Goal: Transaction & Acquisition: Purchase product/service

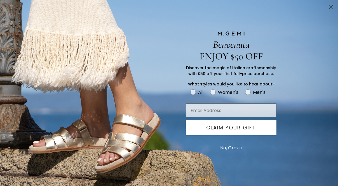
click at [230, 147] on button "No, Grazie" at bounding box center [232, 148] width 28 height 14
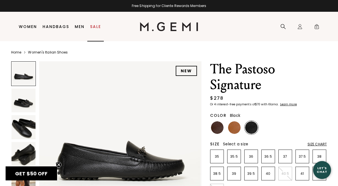
click at [99, 26] on link "Sale" at bounding box center [95, 26] width 11 height 4
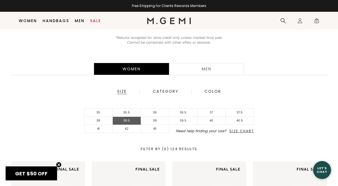
click at [129, 118] on li "38.5" at bounding box center [127, 121] width 28 height 8
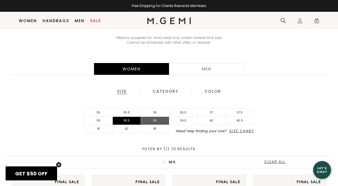
click at [151, 121] on li "39" at bounding box center [155, 121] width 28 height 8
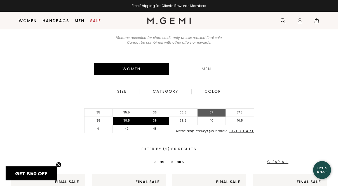
click at [216, 111] on li "37" at bounding box center [212, 113] width 28 height 8
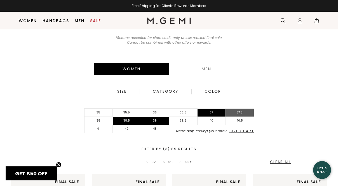
click at [241, 112] on li "37.5" at bounding box center [240, 113] width 28 height 8
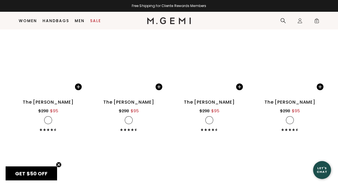
scroll to position [1904, 0]
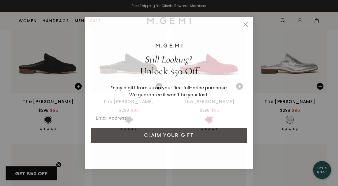
click at [246, 25] on circle "Close dialog" at bounding box center [246, 24] width 9 height 9
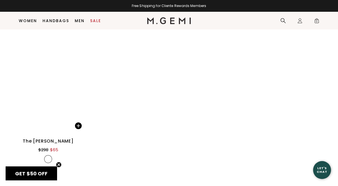
scroll to position [3808, 0]
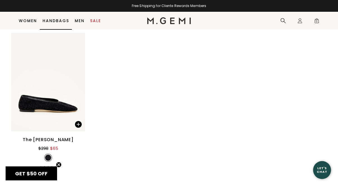
click at [46, 23] on li "Handbags" at bounding box center [56, 21] width 32 height 18
click at [62, 21] on link "Handbags" at bounding box center [56, 20] width 27 height 4
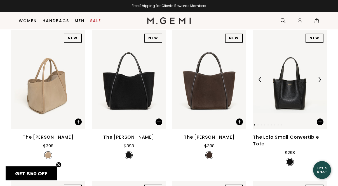
click at [319, 77] on img at bounding box center [319, 79] width 5 height 5
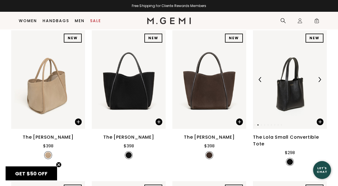
click at [319, 77] on img at bounding box center [319, 79] width 5 height 5
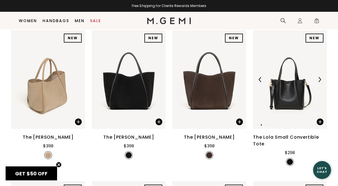
click at [319, 77] on img at bounding box center [319, 79] width 5 height 5
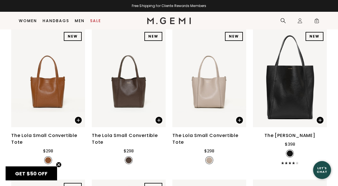
scroll to position [211, 0]
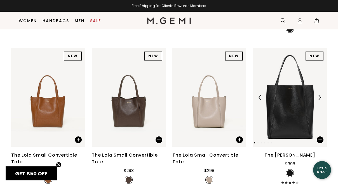
click at [319, 96] on img at bounding box center [319, 97] width 5 height 5
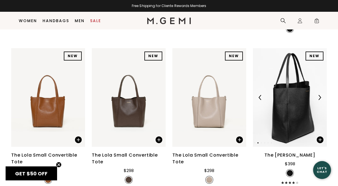
click at [319, 96] on img at bounding box center [319, 97] width 5 height 5
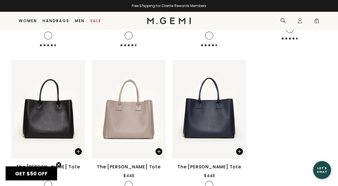
scroll to position [1288, 0]
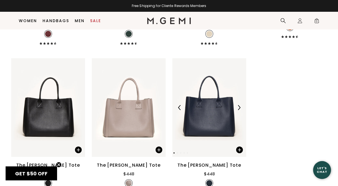
click at [239, 105] on img at bounding box center [239, 107] width 5 height 5
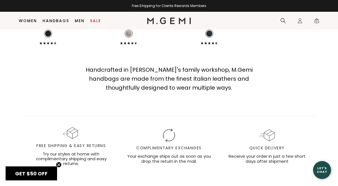
scroll to position [0, 0]
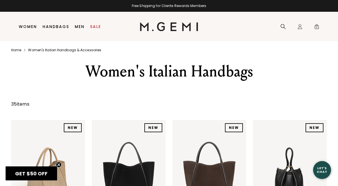
click at [31, 24] on li "Women Shop All Shoes New Arrivals Bestsellers Essentials The Event Edit The Vac…" at bounding box center [28, 26] width 24 height 29
click at [24, 29] on li "Women Shop All Shoes New Arrivals Bestsellers Essentials The Event Edit The Vac…" at bounding box center [28, 26] width 24 height 29
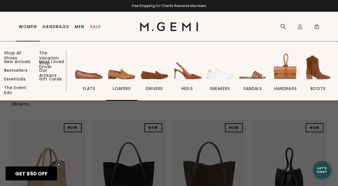
click at [124, 73] on img at bounding box center [121, 67] width 31 height 31
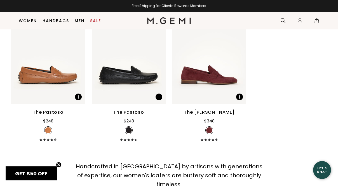
scroll to position [1014, 0]
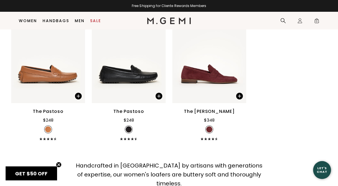
click at [25, 22] on link "Women" at bounding box center [28, 20] width 18 height 4
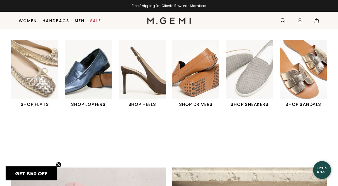
scroll to position [173, 0]
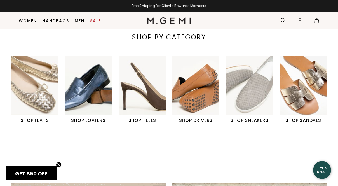
click at [31, 95] on img "1 / 6" at bounding box center [34, 85] width 47 height 59
click at [25, 123] on h1 "SHOP FLATS" at bounding box center [34, 120] width 47 height 7
click at [26, 122] on h1 "SHOP FLATS" at bounding box center [34, 120] width 47 height 7
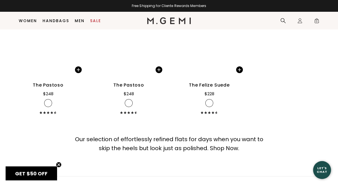
scroll to position [2672, 0]
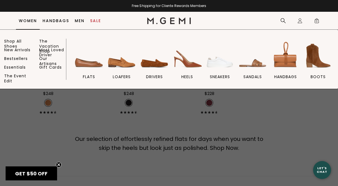
click at [31, 22] on link "Women" at bounding box center [28, 20] width 18 height 4
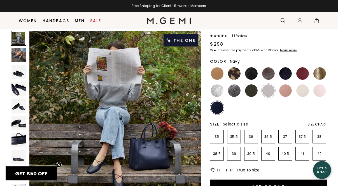
scroll to position [34, 0]
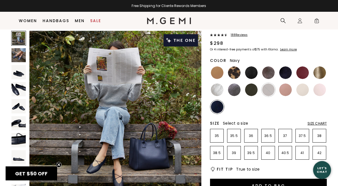
click at [14, 87] on img at bounding box center [18, 89] width 14 height 14
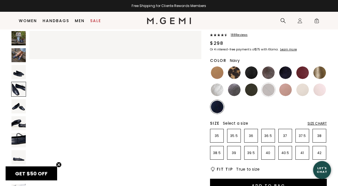
scroll to position [521, 0]
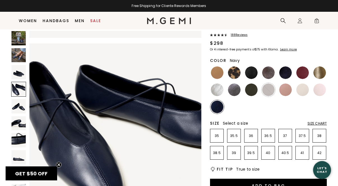
click at [15, 122] on img at bounding box center [18, 123] width 14 height 14
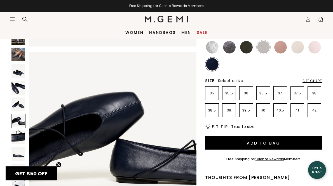
scroll to position [81, 0]
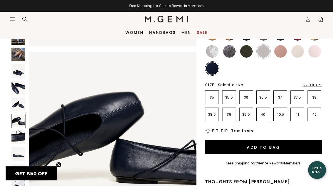
click at [211, 112] on p "38.5" at bounding box center [212, 114] width 13 height 4
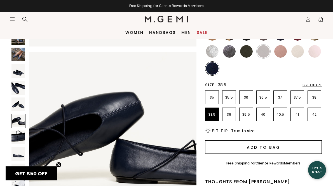
click at [231, 140] on button "Add to Bag" at bounding box center [263, 146] width 117 height 13
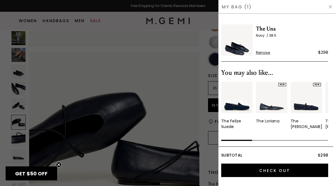
scroll to position [859, 0]
click at [2, 109] on div at bounding box center [168, 93] width 336 height 186
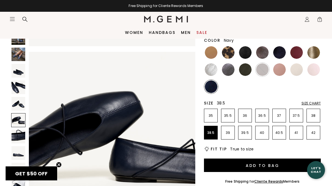
scroll to position [62, 0]
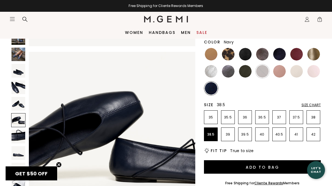
click at [228, 67] on img at bounding box center [228, 71] width 13 height 13
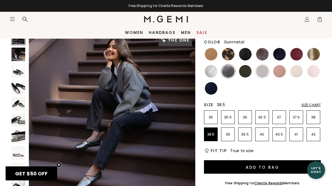
click at [247, 66] on img at bounding box center [245, 71] width 13 height 13
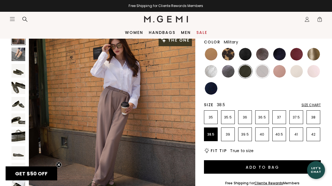
click at [205, 83] on div at bounding box center [211, 89] width 14 height 14
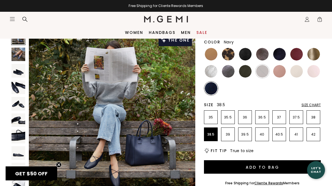
click at [284, 48] on img at bounding box center [279, 54] width 13 height 13
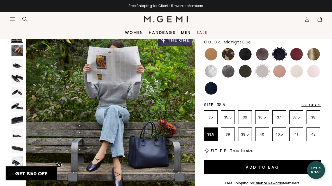
click at [247, 48] on img at bounding box center [245, 54] width 13 height 13
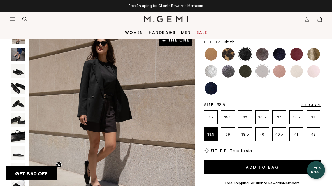
click at [266, 48] on img at bounding box center [262, 54] width 13 height 13
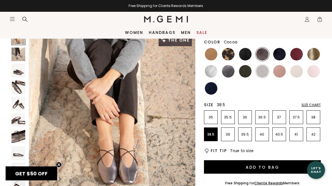
click at [20, 85] on img at bounding box center [18, 87] width 14 height 14
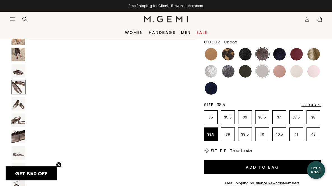
scroll to position [504, 0]
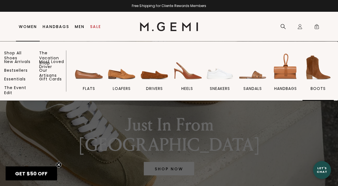
click at [321, 75] on img at bounding box center [318, 67] width 31 height 31
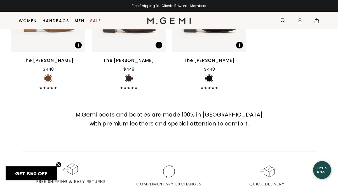
scroll to position [598, 0]
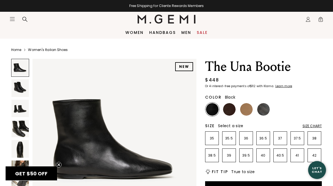
click at [16, 88] on img at bounding box center [19, 87] width 17 height 17
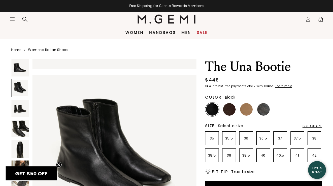
scroll to position [166, 0]
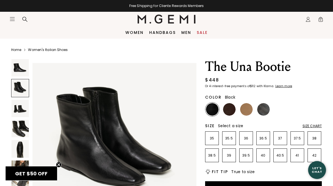
click at [14, 112] on img at bounding box center [19, 108] width 17 height 17
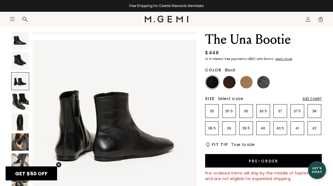
scroll to position [28, 0]
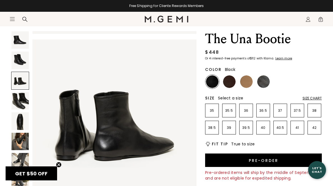
click at [16, 101] on img at bounding box center [19, 100] width 17 height 17
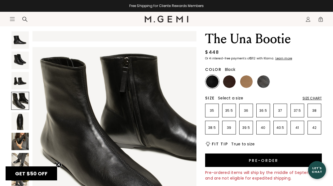
scroll to position [497, 0]
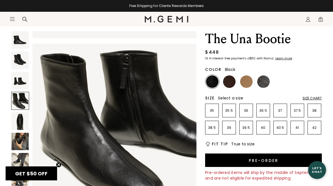
click at [13, 117] on img at bounding box center [19, 120] width 17 height 17
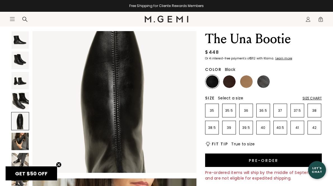
click at [15, 137] on img at bounding box center [19, 141] width 17 height 17
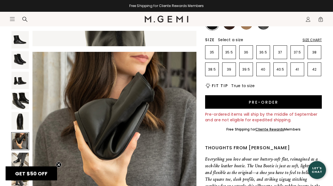
scroll to position [87, 0]
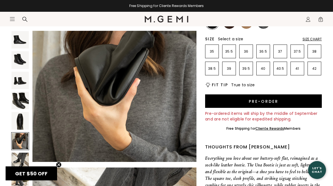
click at [21, 156] on img at bounding box center [19, 161] width 17 height 17
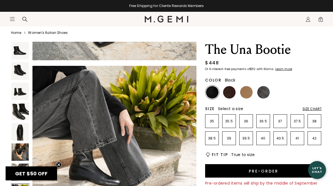
scroll to position [16, 0]
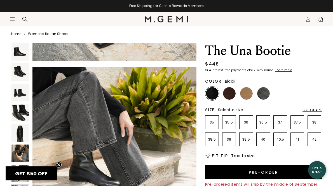
click at [213, 137] on p "38.5" at bounding box center [212, 139] width 13 height 4
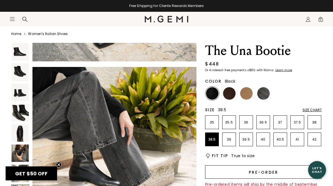
click at [226, 165] on button "Pre-order" at bounding box center [263, 171] width 117 height 13
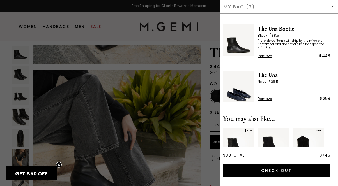
scroll to position [1190, 0]
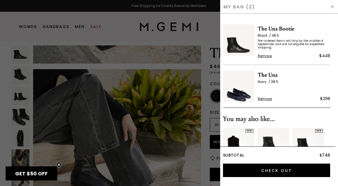
click at [206, 39] on div at bounding box center [169, 93] width 338 height 186
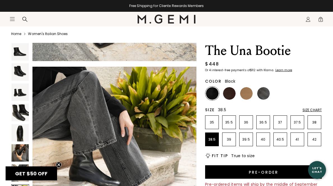
scroll to position [1164, 0]
click at [265, 97] on img at bounding box center [264, 93] width 13 height 13
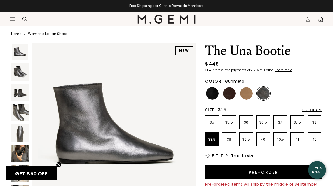
click at [17, 137] on img at bounding box center [19, 132] width 17 height 17
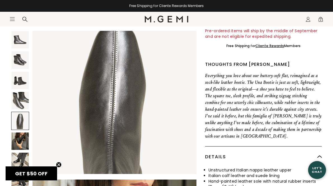
scroll to position [175, 0]
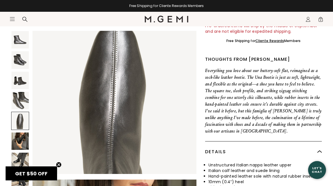
click at [21, 159] on img at bounding box center [19, 161] width 17 height 17
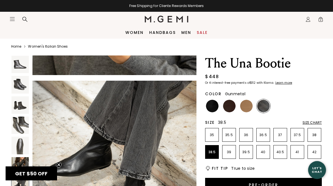
scroll to position [0, 0]
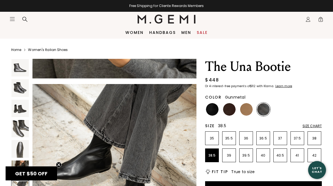
click at [246, 115] on img at bounding box center [246, 109] width 13 height 13
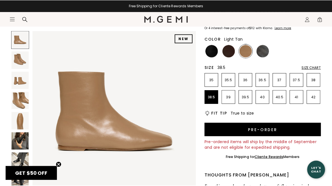
scroll to position [59, 0]
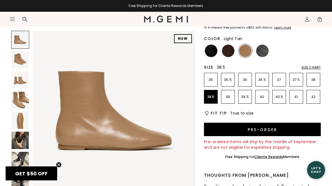
click at [227, 46] on img at bounding box center [228, 51] width 13 height 13
